Goal: Task Accomplishment & Management: Manage account settings

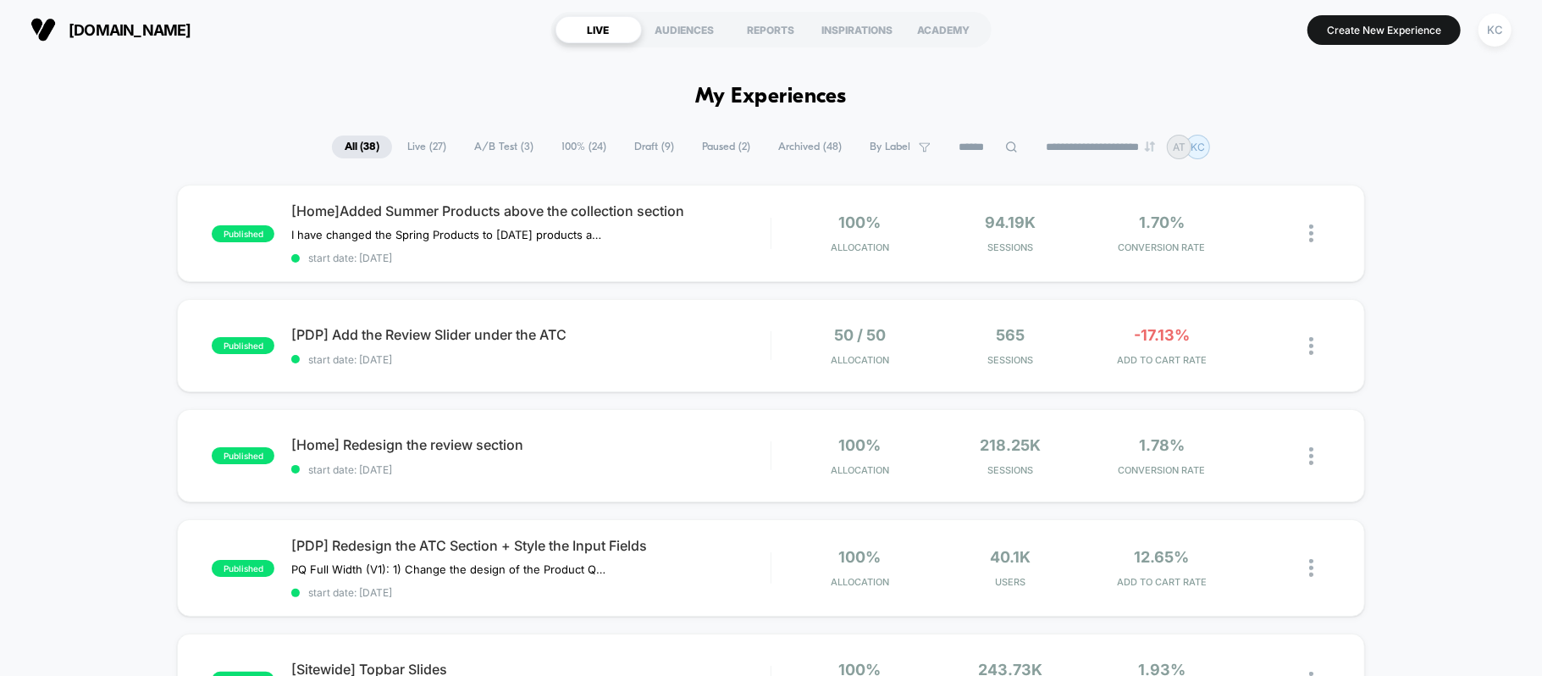
click at [493, 136] on span "A/B Test ( 3 )" at bounding box center [503, 146] width 85 height 23
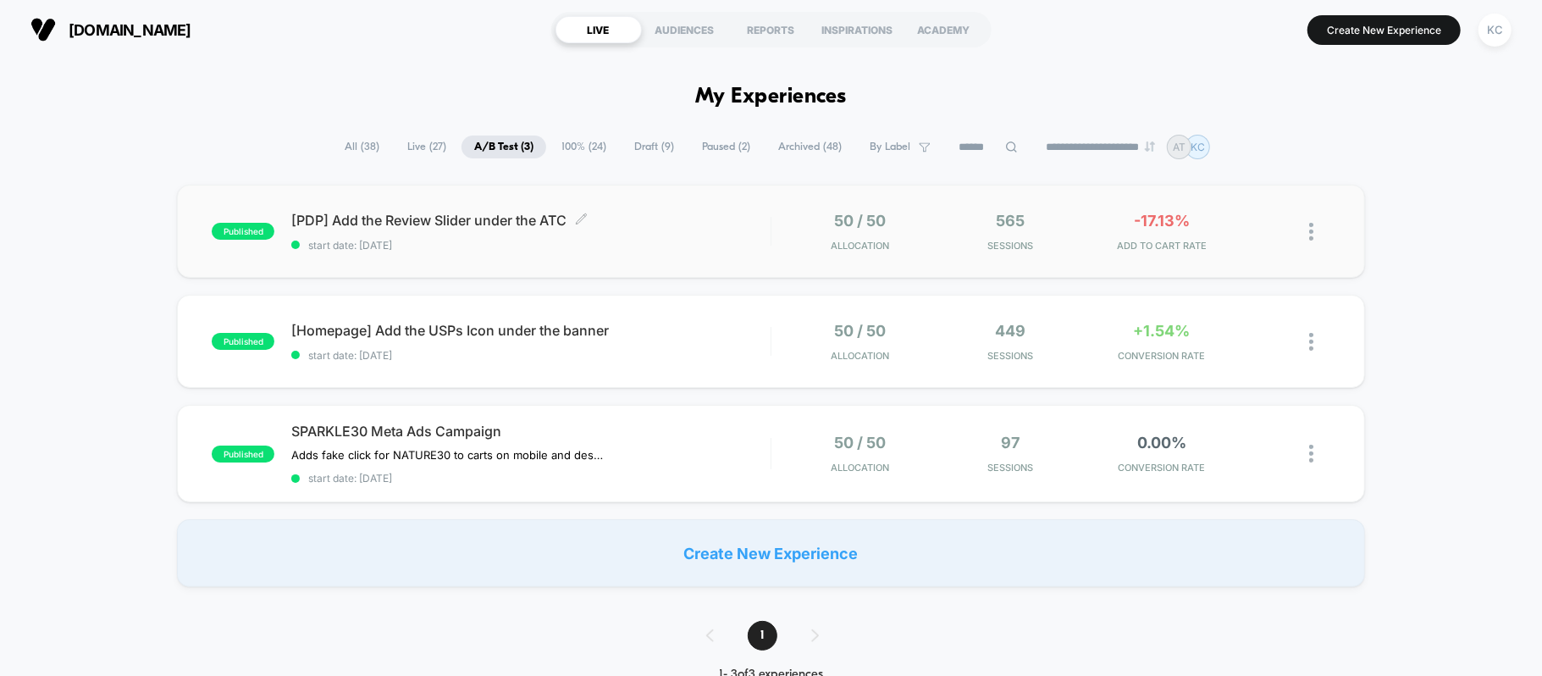
click at [391, 217] on span "[PDP] Add the Review Slider under the ATC Click to edit experience details" at bounding box center [530, 220] width 478 height 17
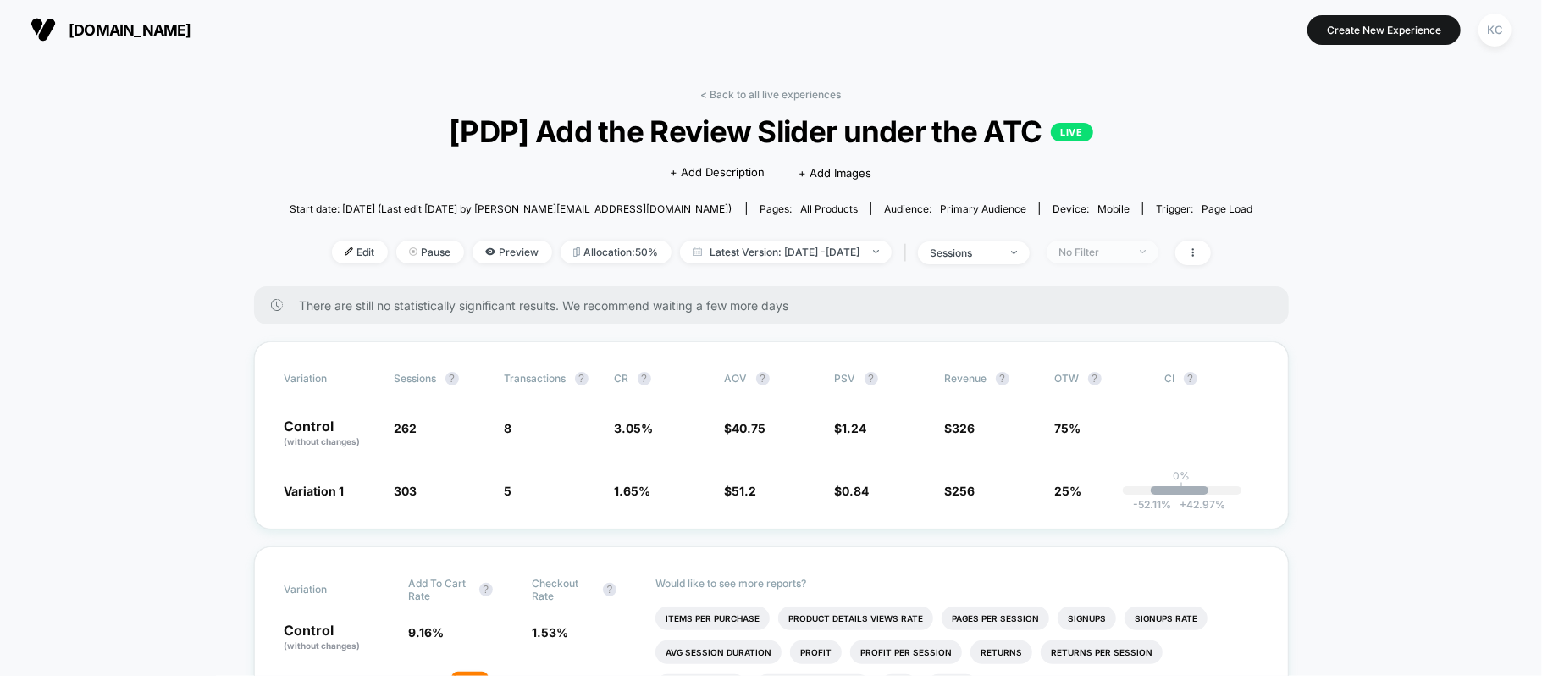
click at [1158, 247] on span "No Filter" at bounding box center [1102, 251] width 112 height 23
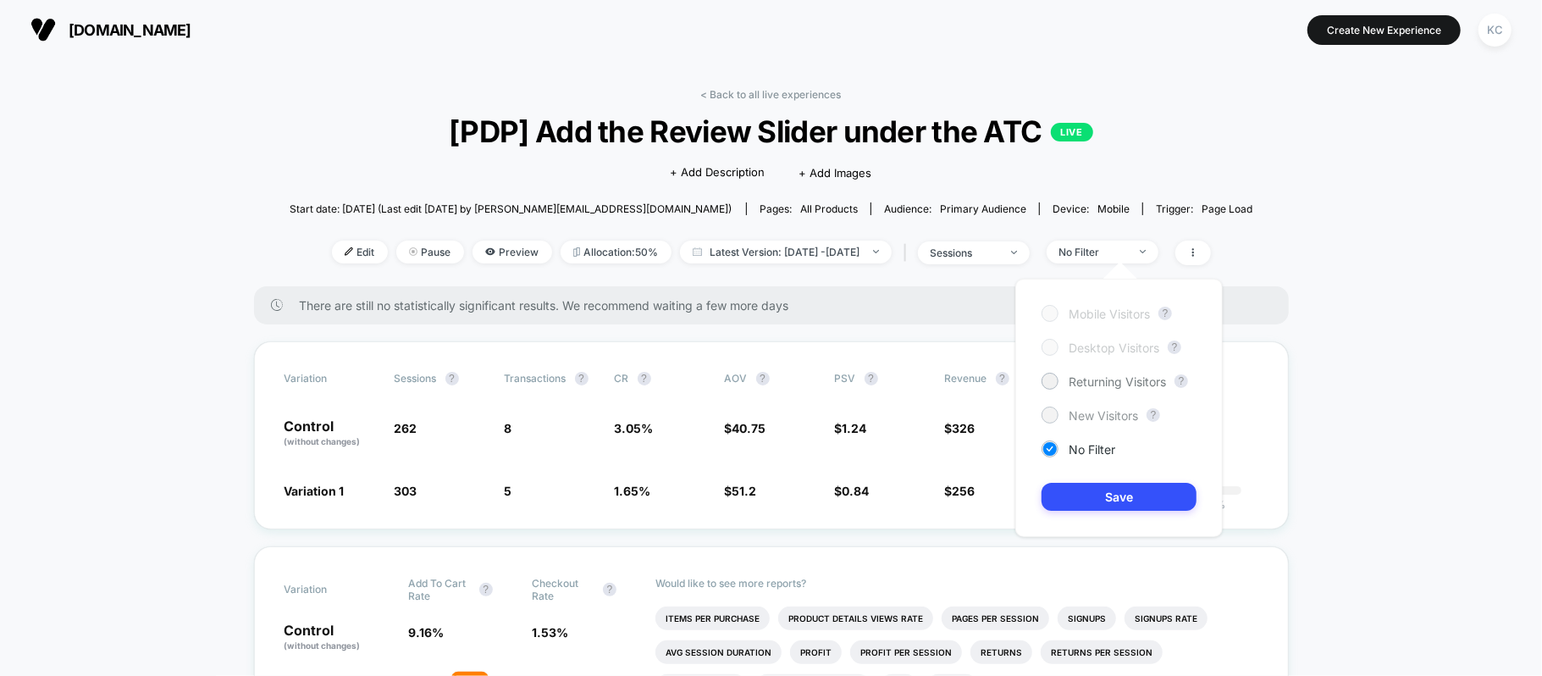
click at [1095, 415] on span "New Visitors" at bounding box center [1102, 415] width 69 height 14
click at [1087, 505] on button "Save" at bounding box center [1118, 497] width 155 height 28
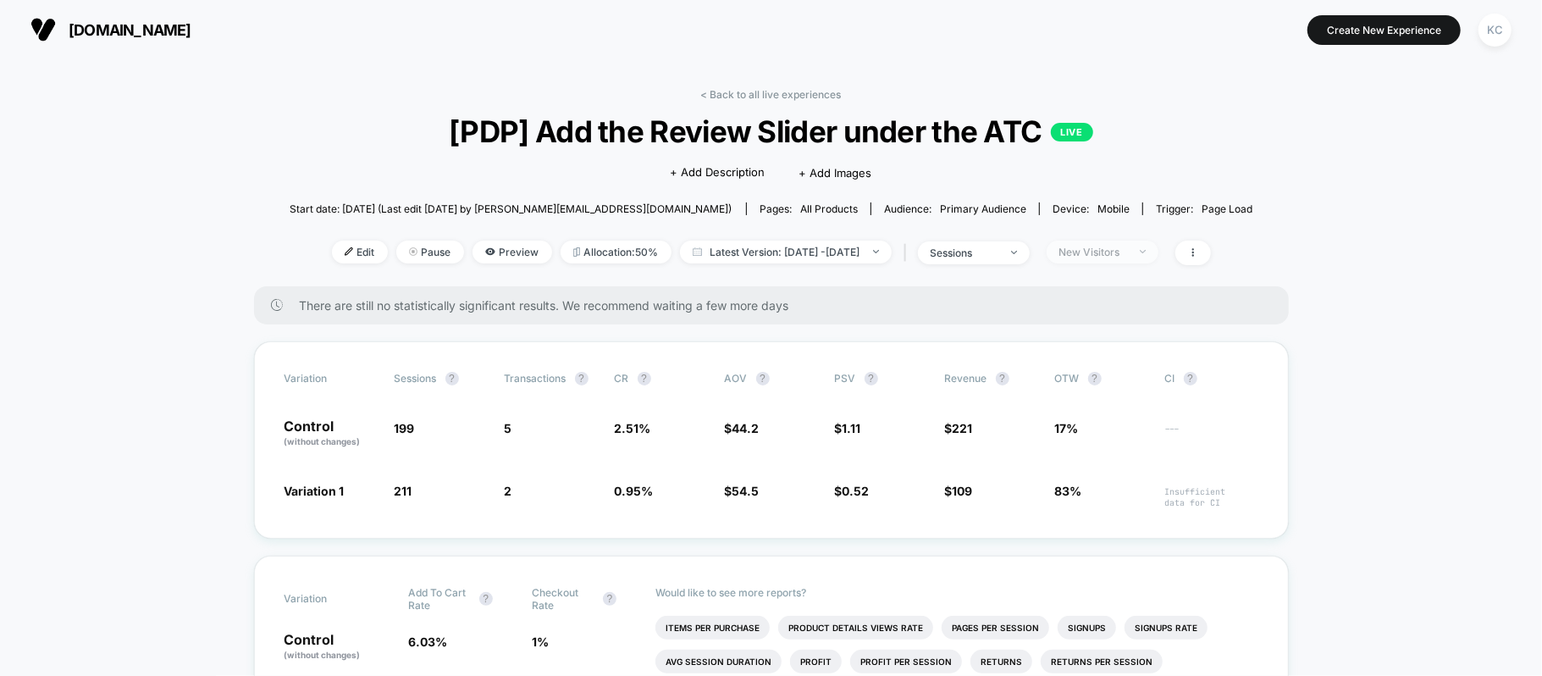
click at [1151, 251] on span "New Visitors" at bounding box center [1102, 251] width 112 height 23
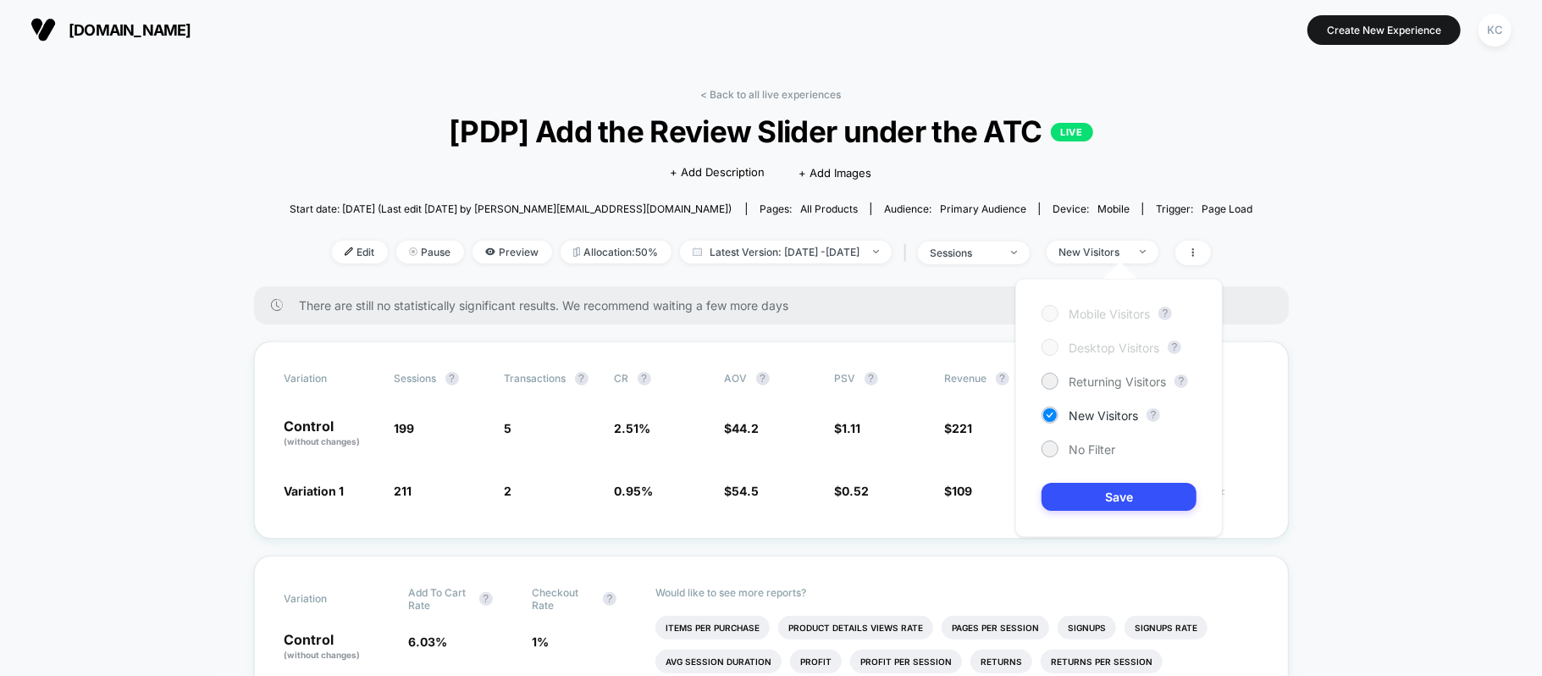
drag, startPoint x: 1099, startPoint y: 386, endPoint x: 1099, endPoint y: 404, distance: 17.8
click at [1099, 384] on span "Returning Visitors" at bounding box center [1116, 381] width 97 height 14
click at [1102, 494] on button "Save" at bounding box center [1118, 497] width 155 height 28
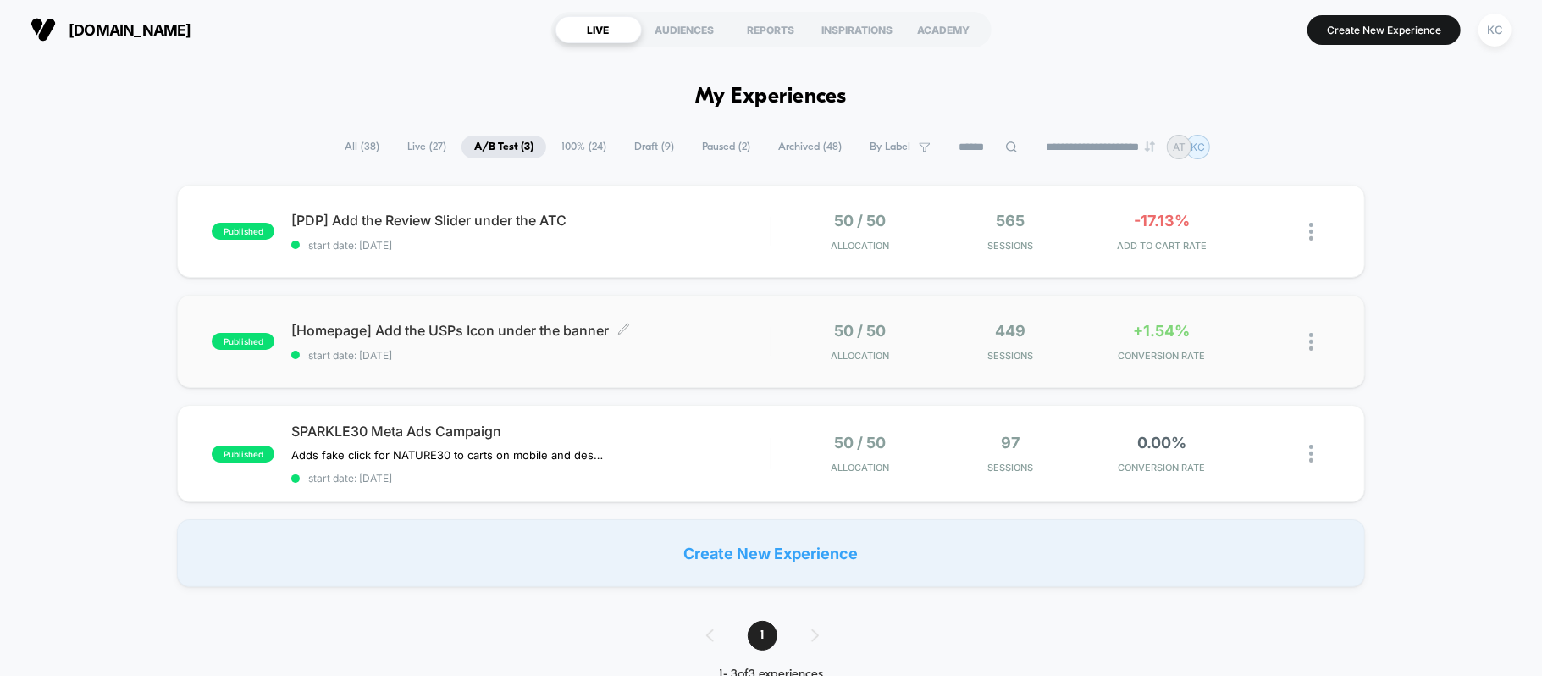
click at [408, 325] on span "[Homepage] Add the USPs Icon under the banner Click to edit experience details" at bounding box center [530, 330] width 478 height 17
